Goal: Task Accomplishment & Management: Use online tool/utility

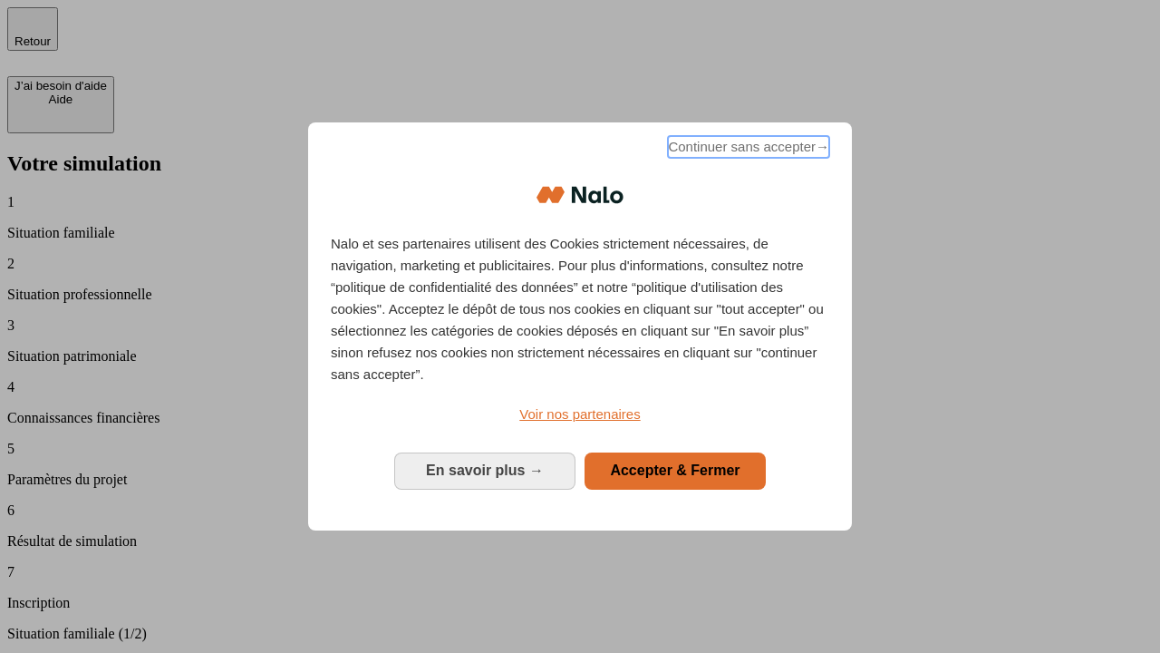
click at [747, 150] on span "Continuer sans accepter →" at bounding box center [748, 147] width 161 height 22
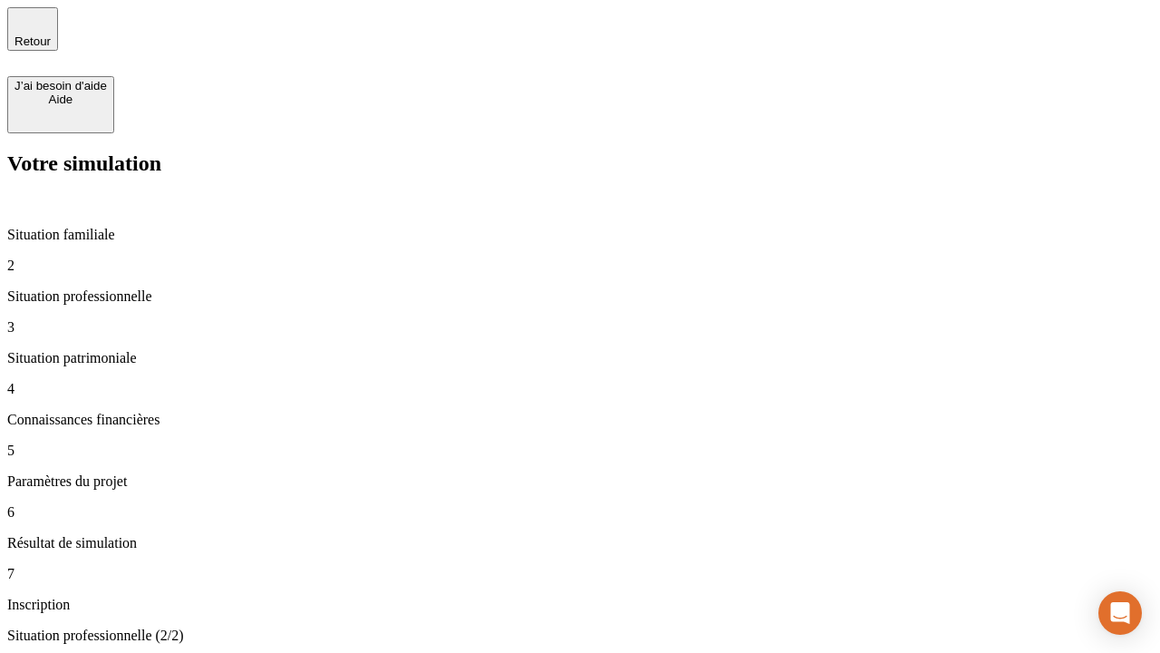
type input "30 000"
type input "1 000"
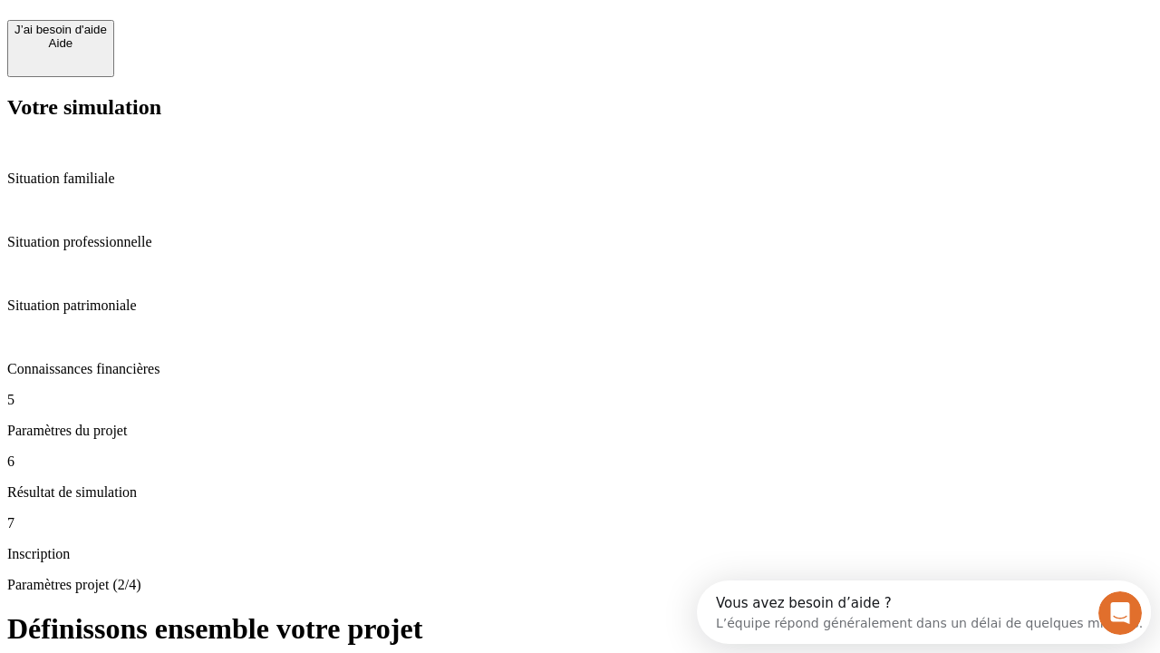
scroll to position [34, 0]
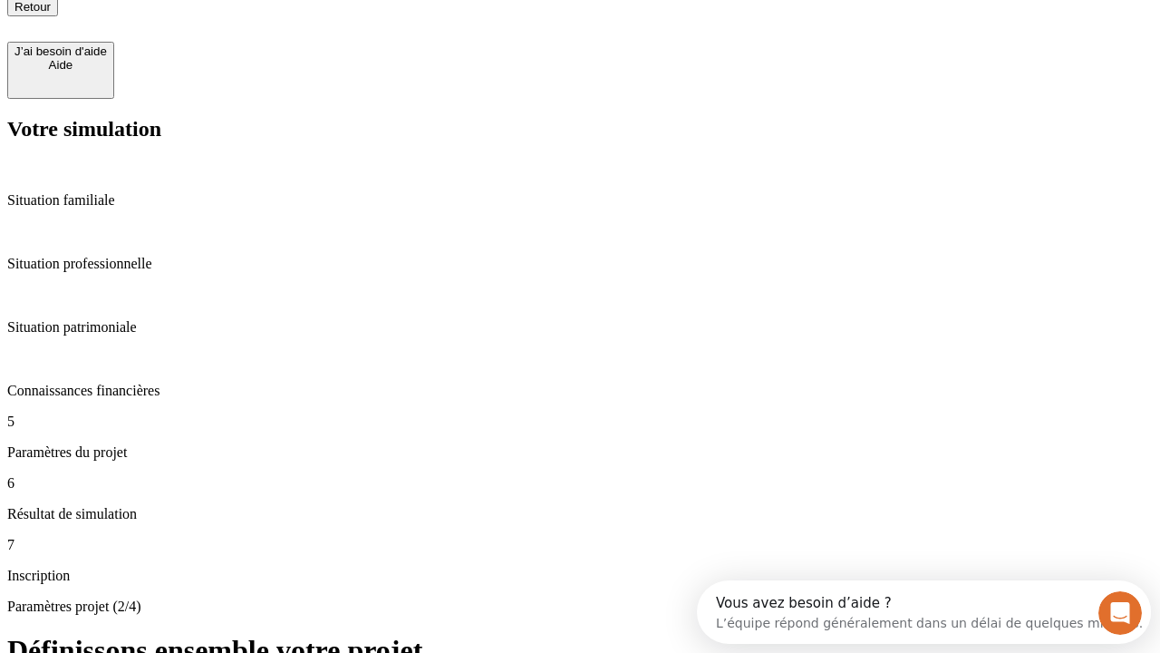
type input "40"
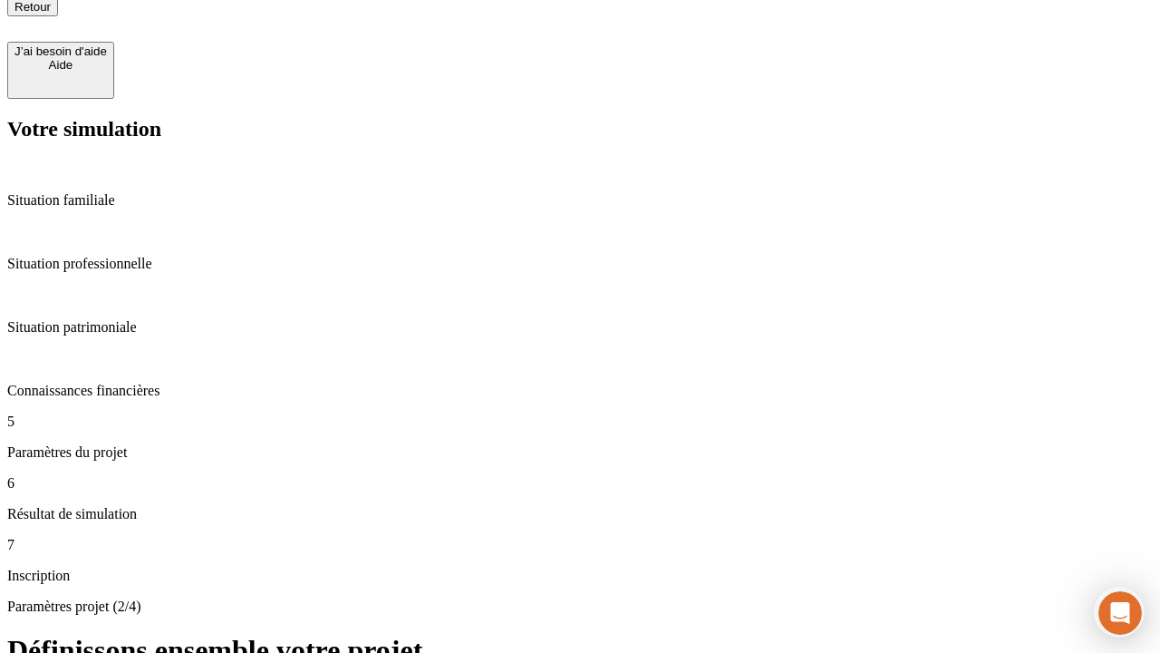
type input "64"
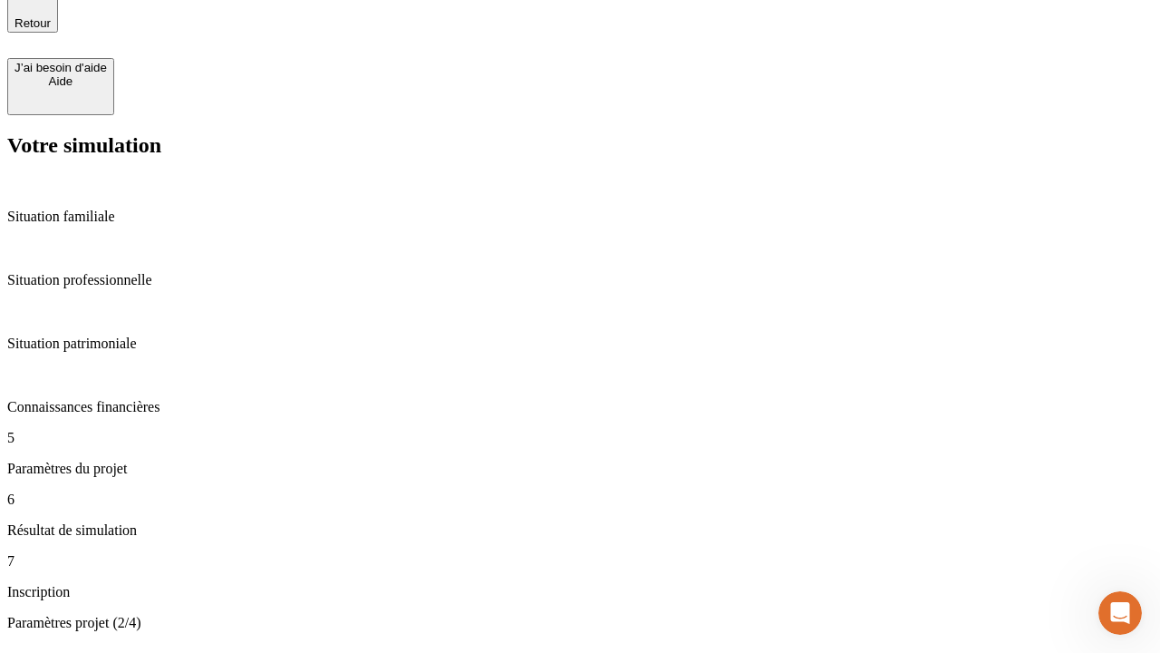
type input "200 000"
type input "640"
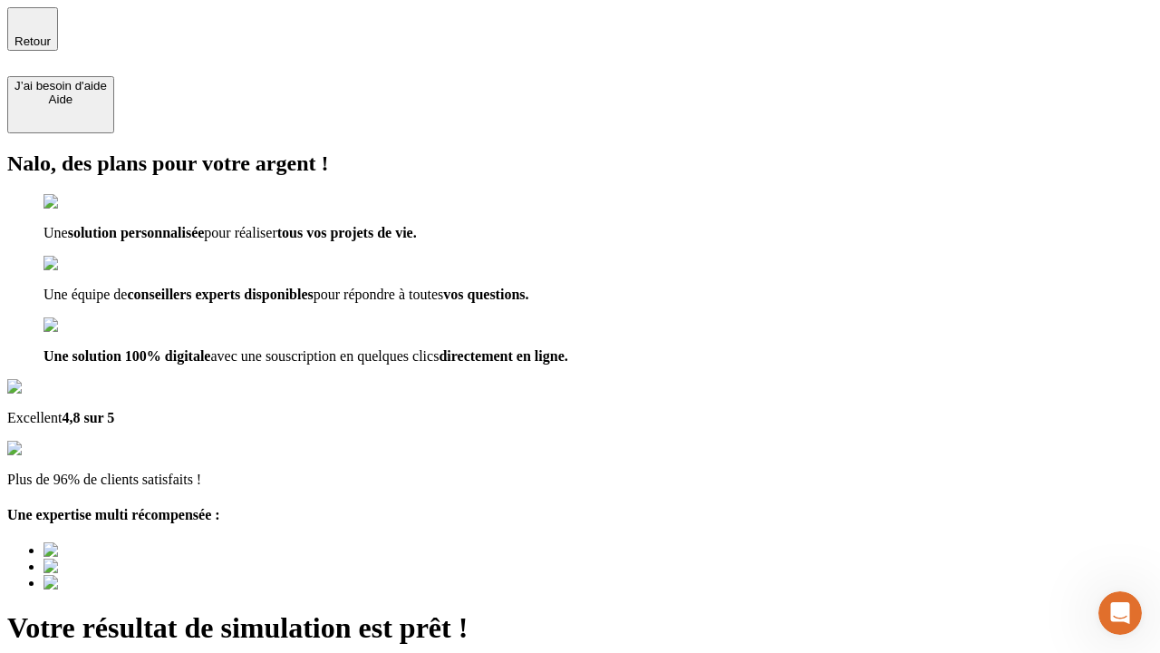
type input "[EMAIL_ADDRESS][DOMAIN_NAME]"
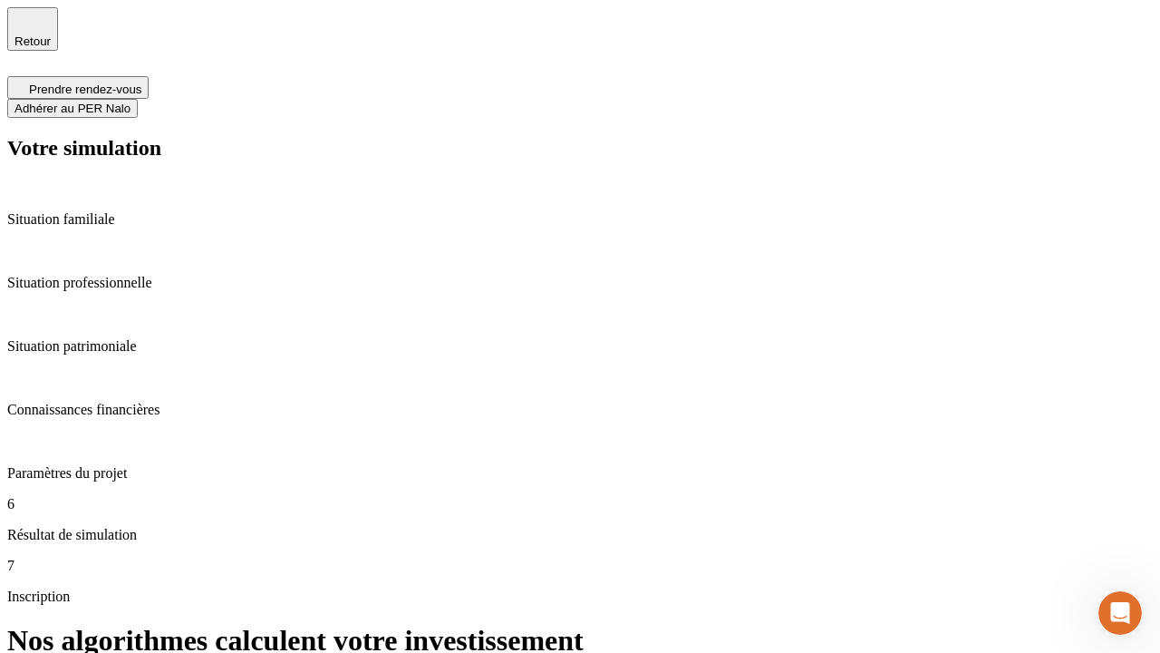
click at [131, 102] on span "Adhérer au PER Nalo" at bounding box center [73, 109] width 116 height 14
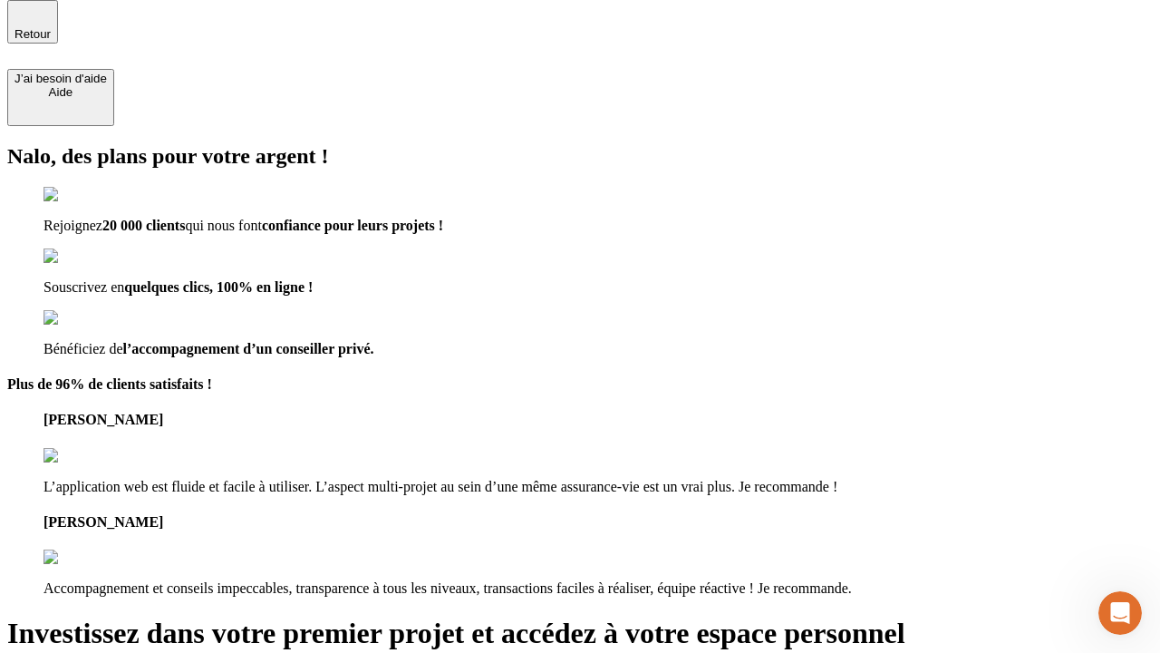
scroll to position [5, 0]
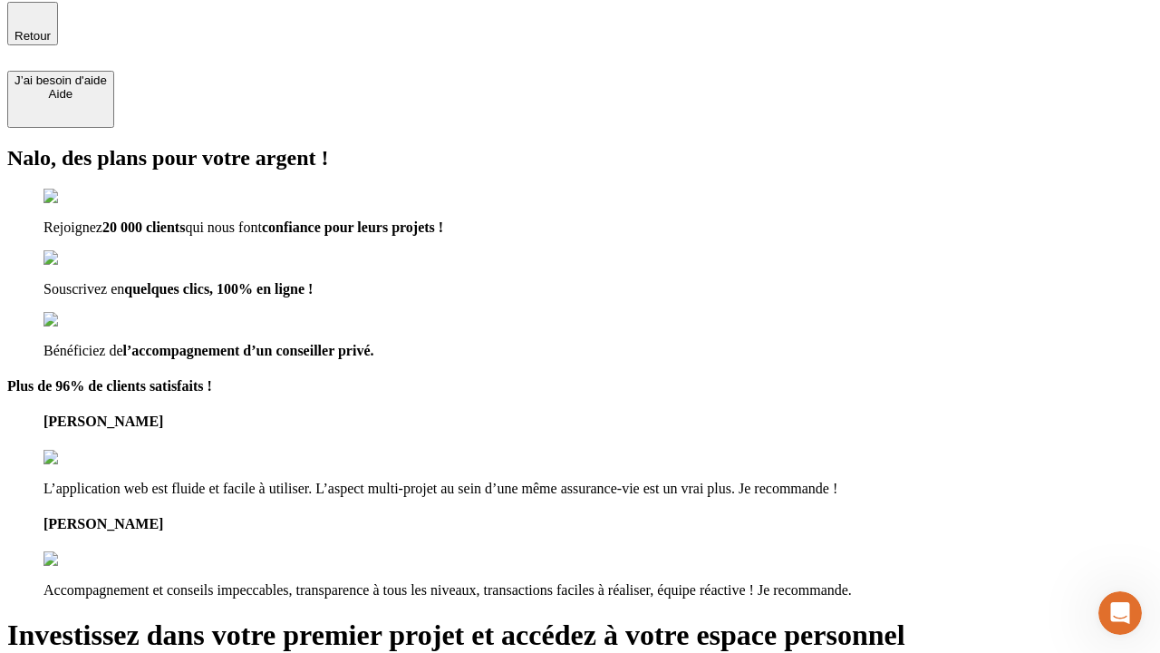
type input "[PERSON_NAME][EMAIL_ADDRESS][DOMAIN_NAME]"
